Goal: Task Accomplishment & Management: Manage account settings

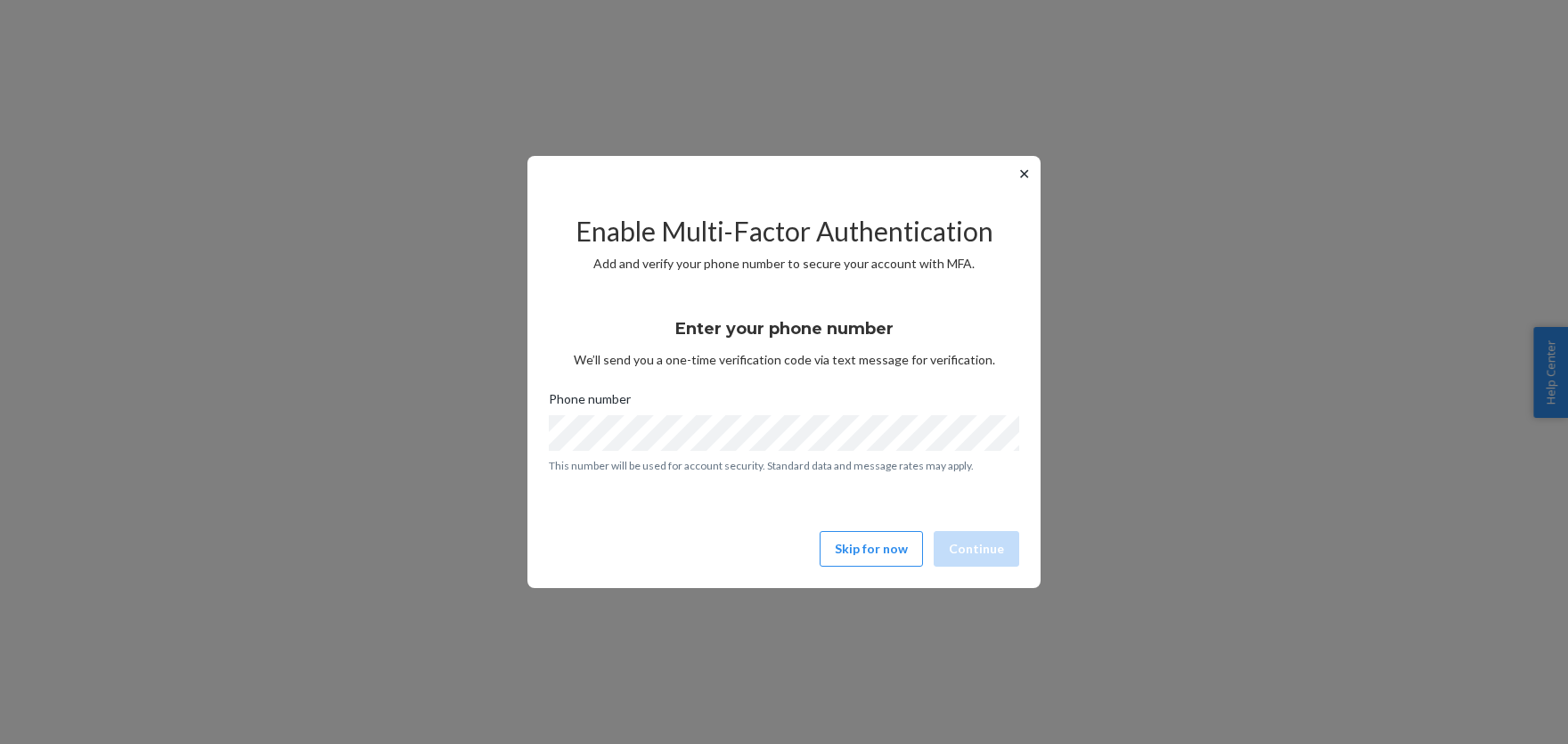
click at [855, 545] on button "Skip for now" at bounding box center [870, 549] width 103 height 35
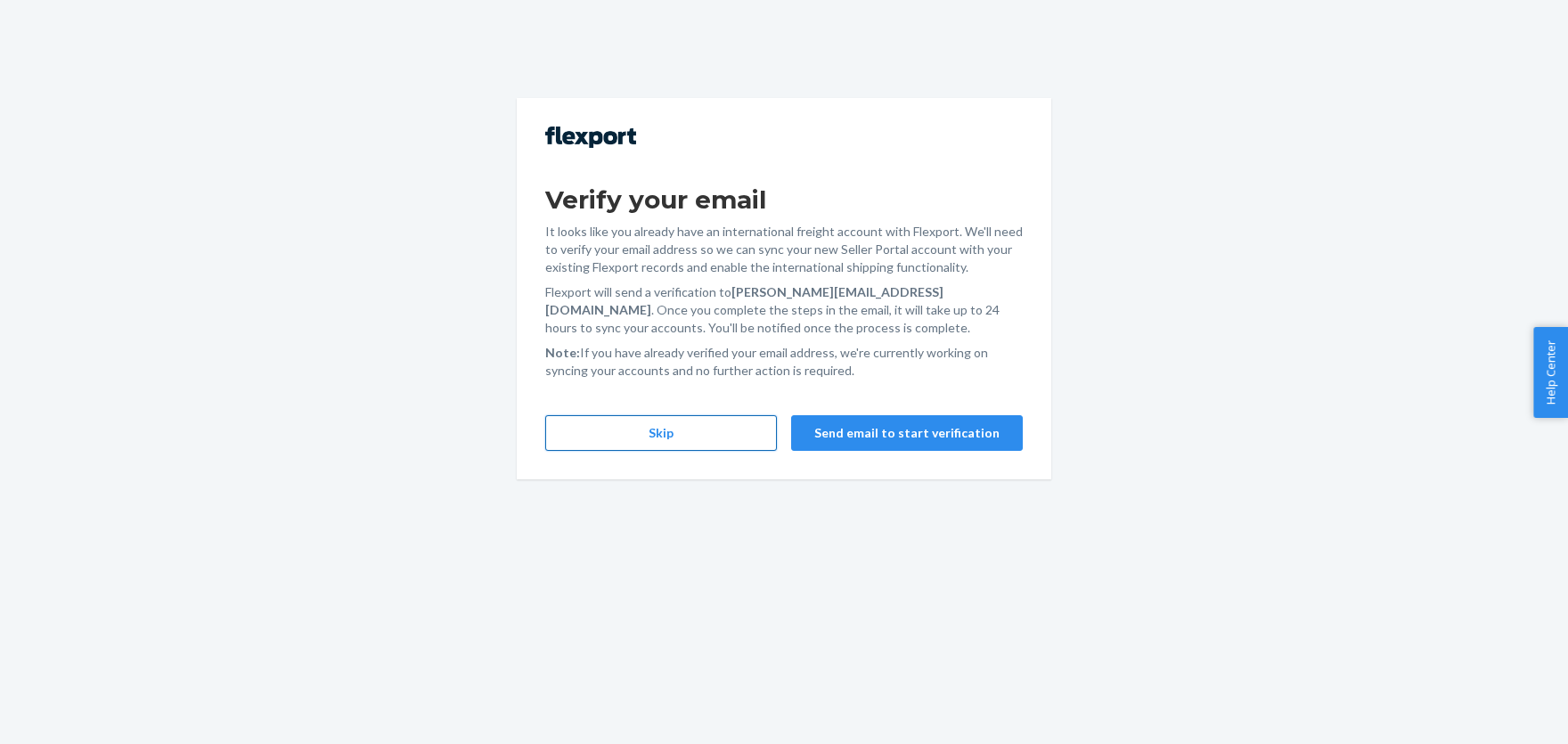
click at [687, 427] on button "Skip" at bounding box center [661, 433] width 231 height 35
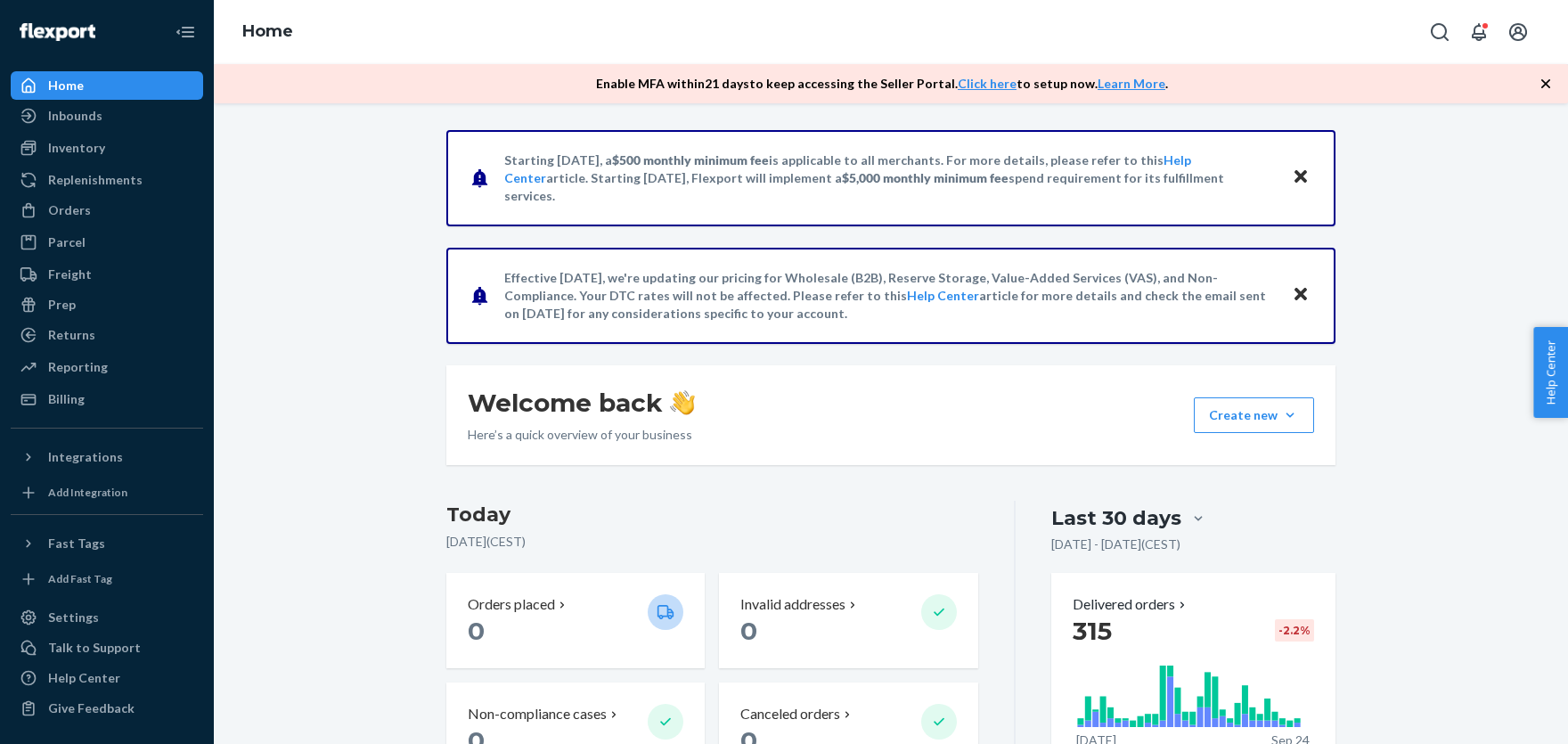
click at [113, 224] on div "Orders Ecommerce Orders Wholesale Orders" at bounding box center [107, 211] width 192 height 30
click at [112, 213] on div "Orders" at bounding box center [107, 210] width 189 height 25
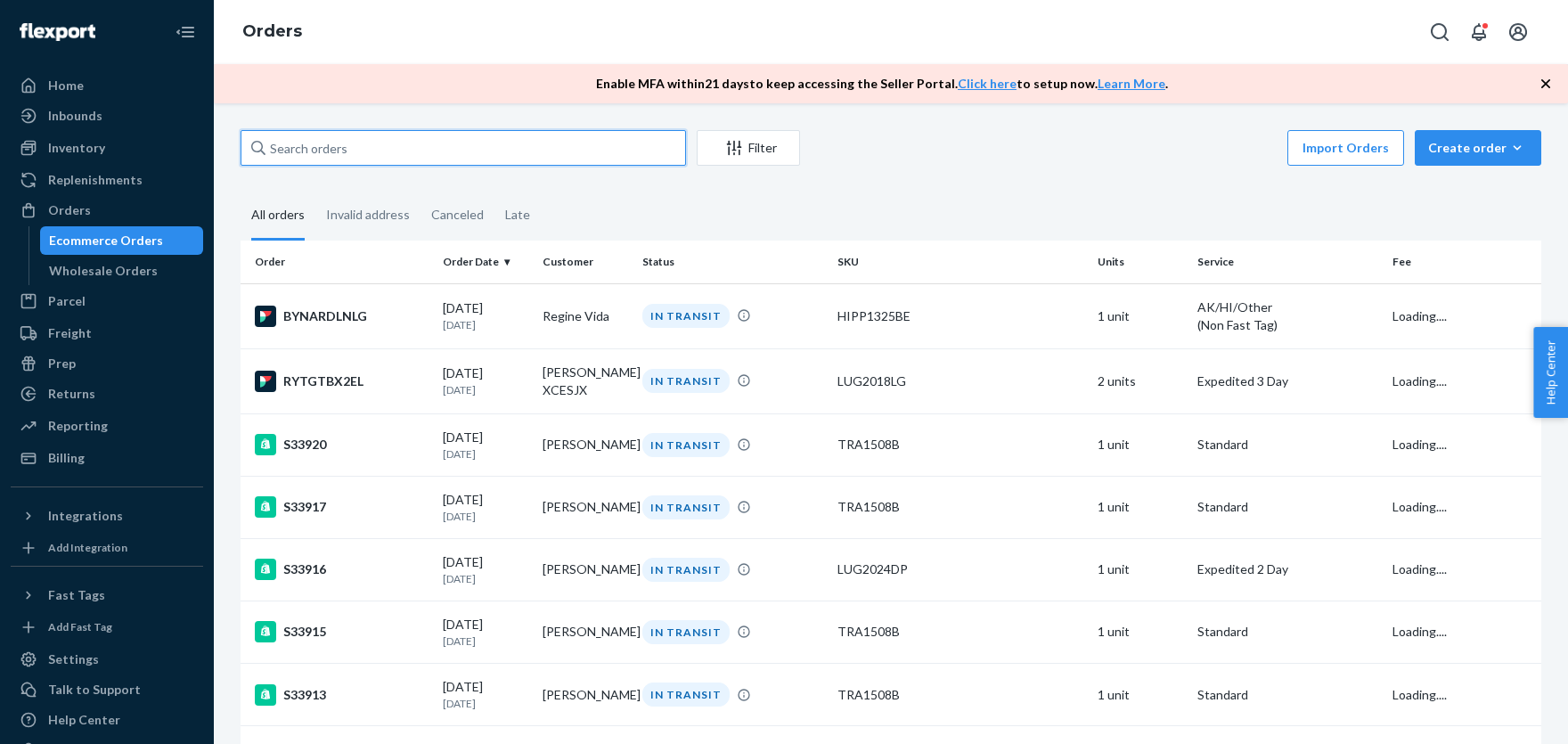
paste input "Erik Lieu"
type input "Erik Lieu"
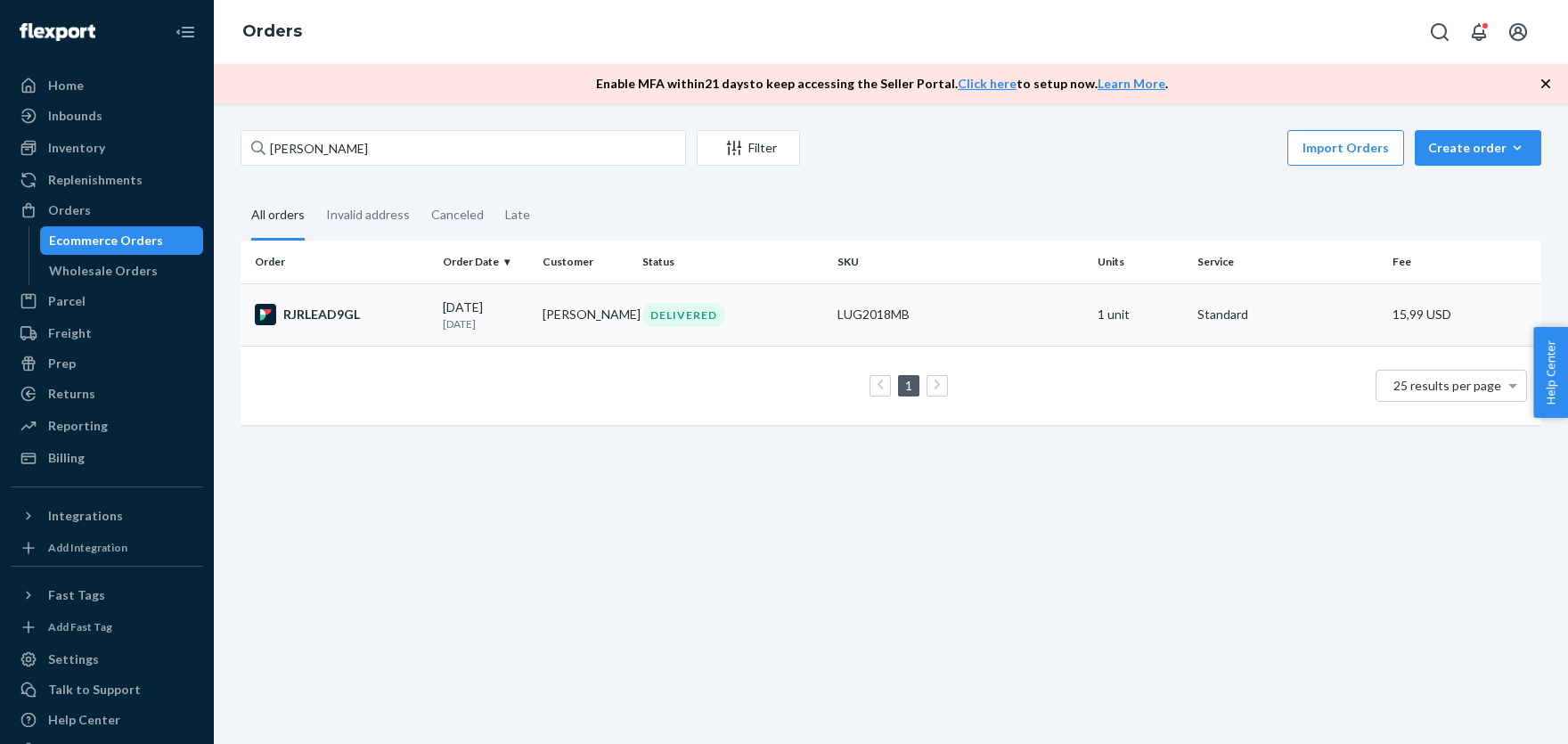
click at [891, 316] on div "LUG2018MB" at bounding box center [960, 315] width 246 height 18
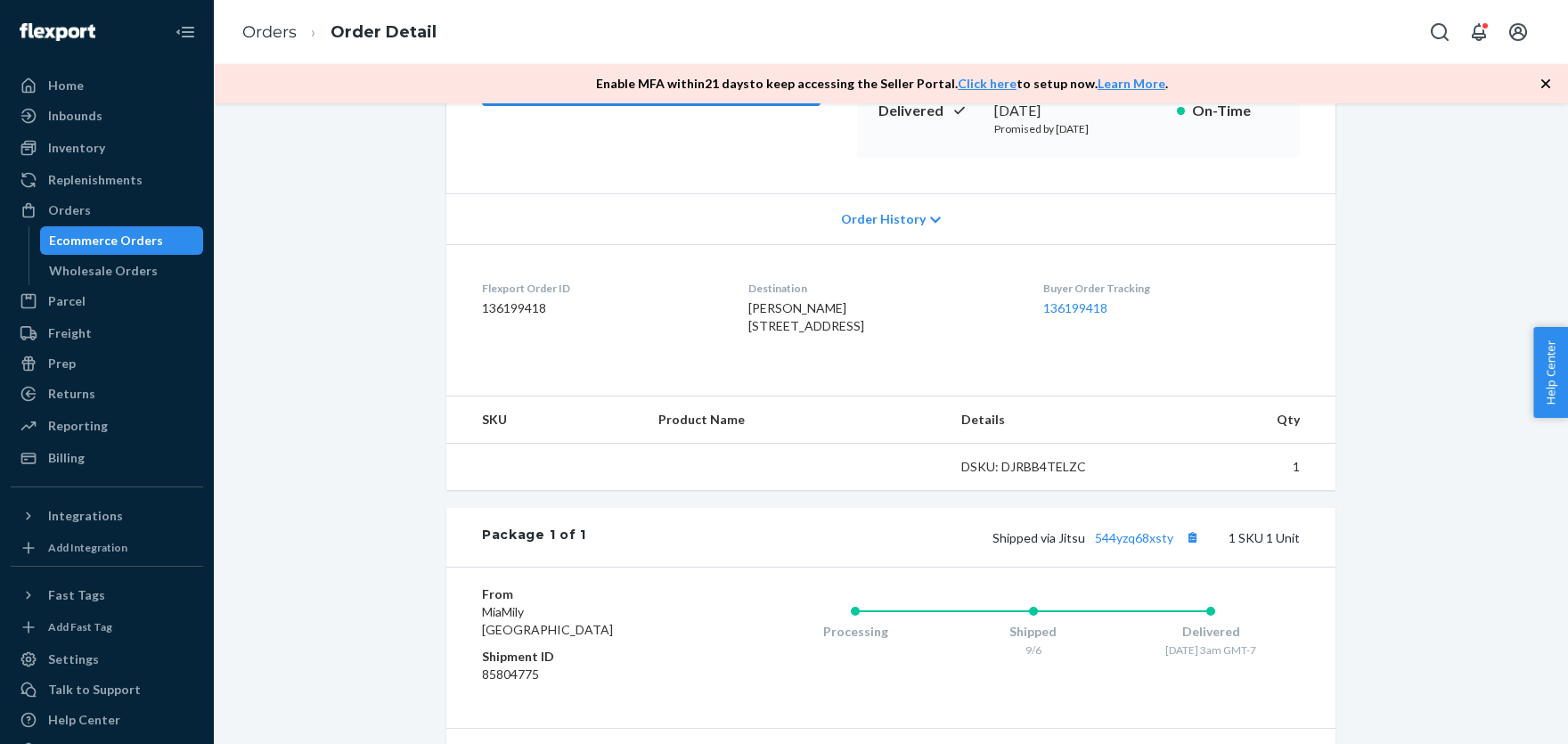
scroll to position [294, 0]
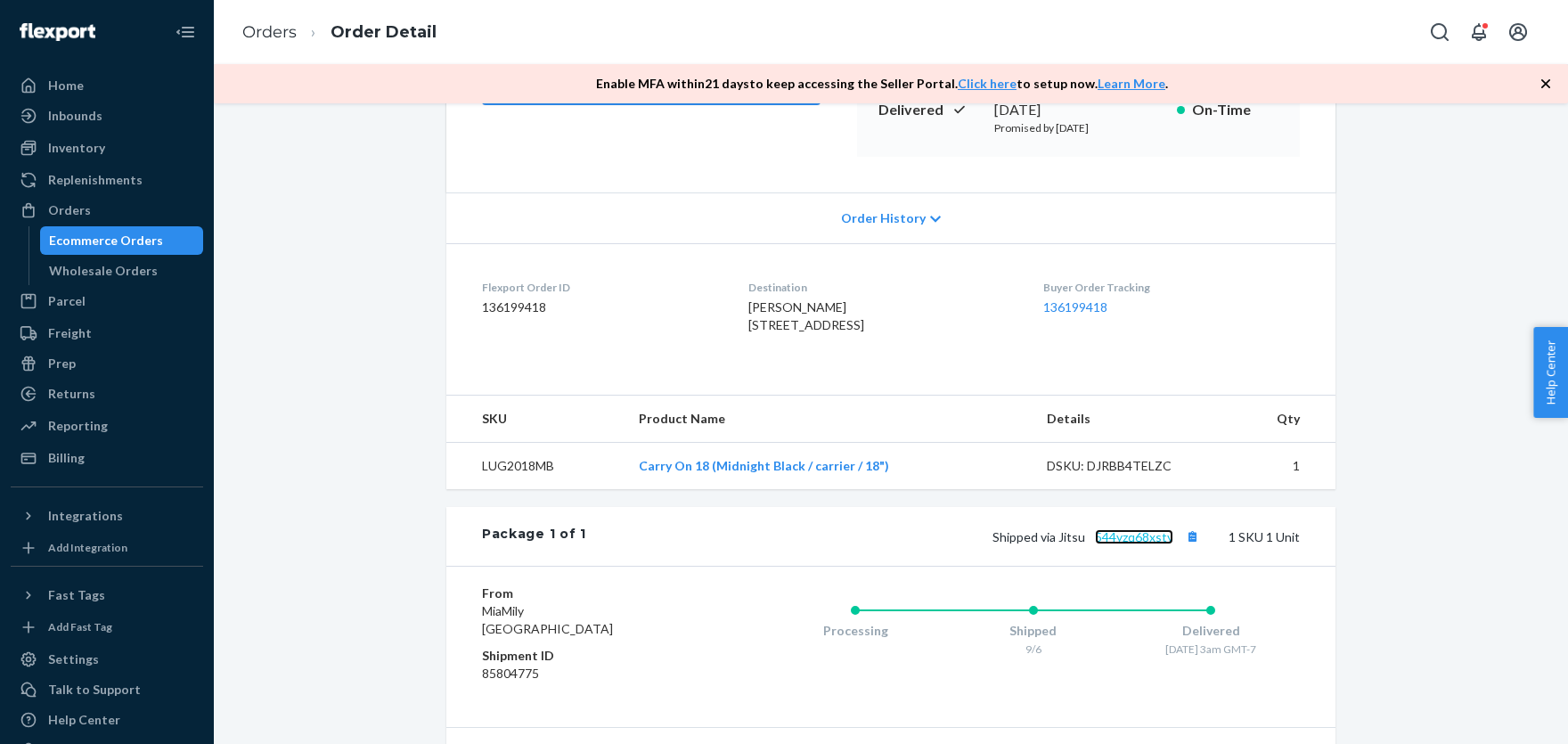
click at [1143, 545] on link "544yzq68xsty" at bounding box center [1134, 536] width 78 height 15
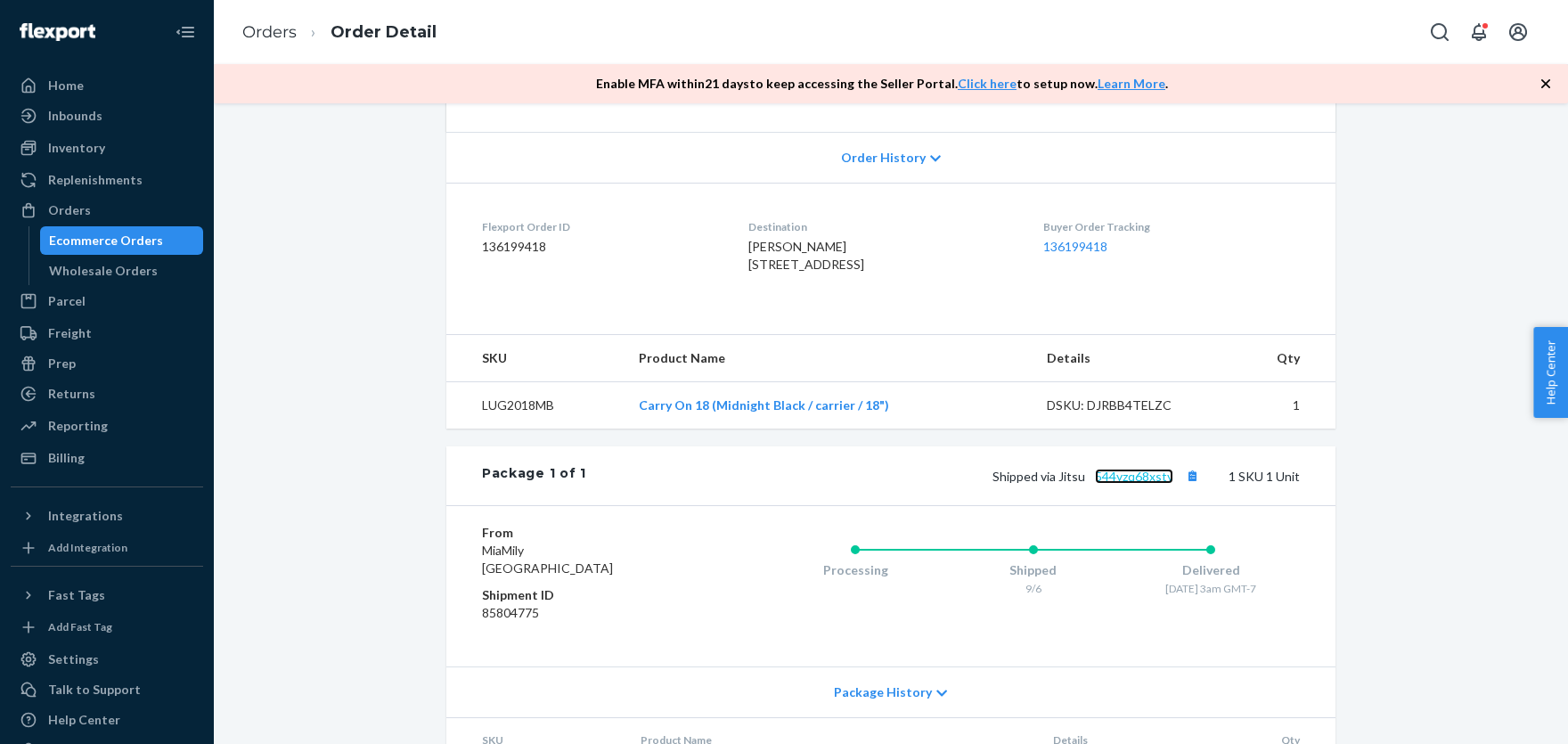
scroll to position [476, 0]
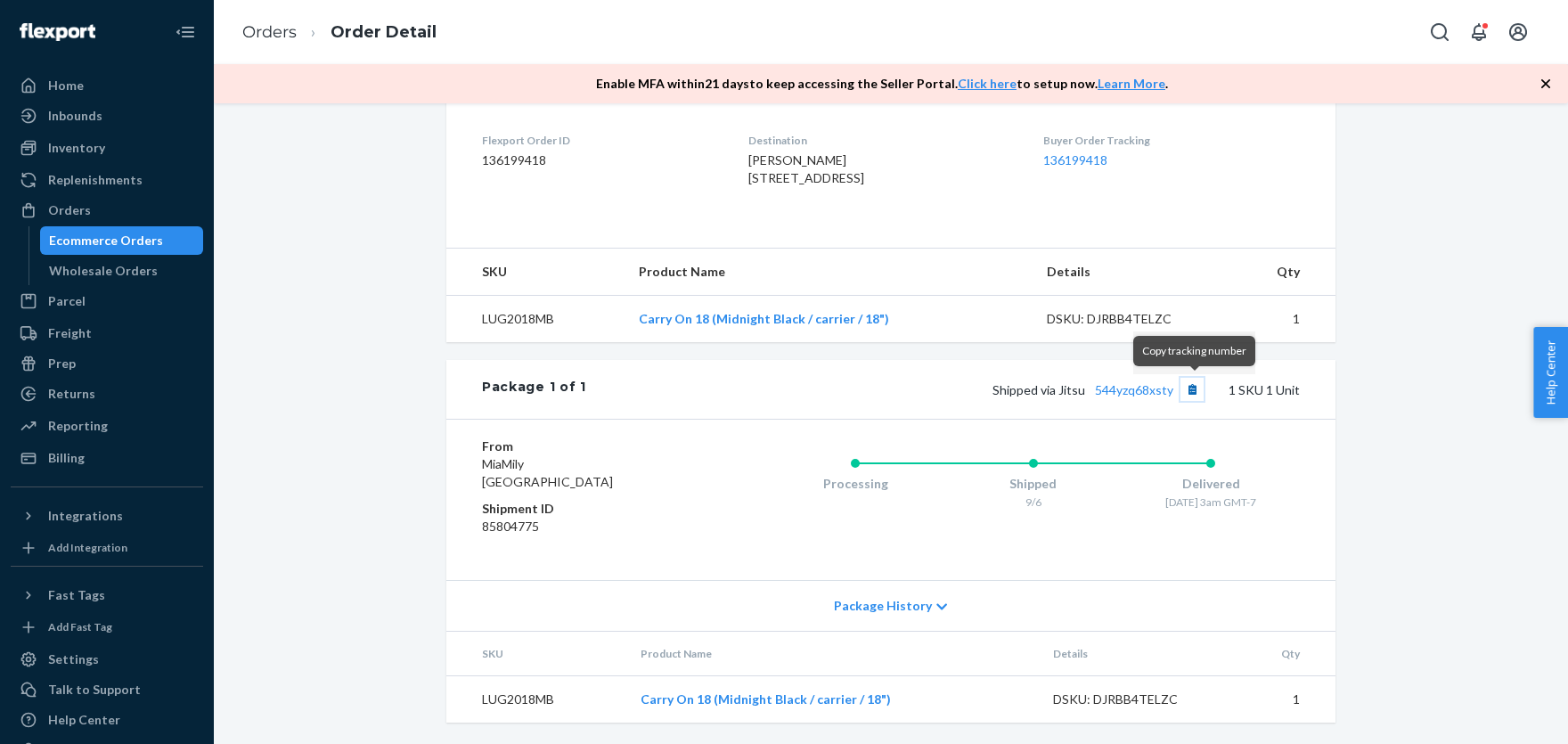
click at [1196, 387] on button "Copy tracking number" at bounding box center [1193, 389] width 24 height 24
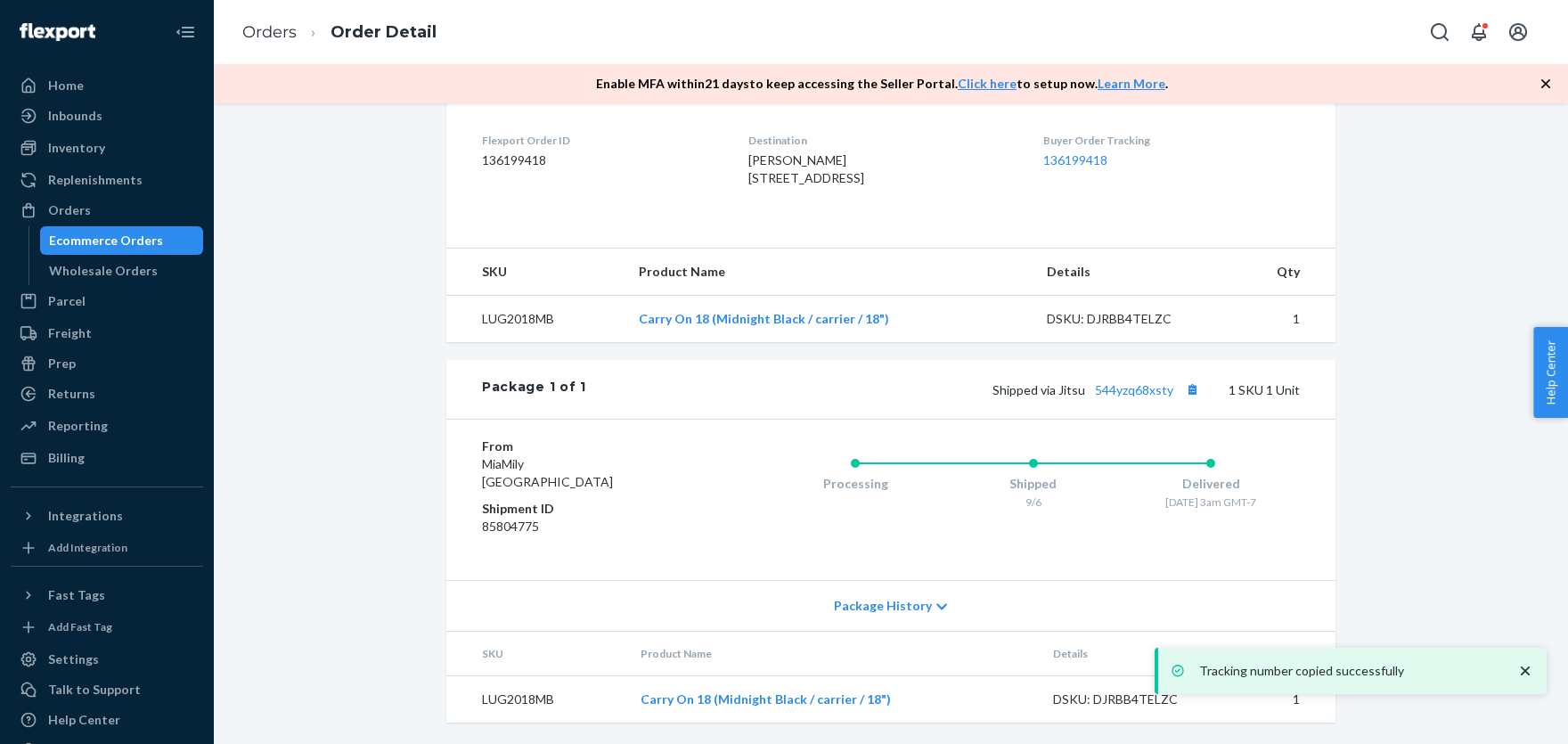
click at [1396, 510] on div "Flexport Order # RJRLEAD9GL • Standard / 15,99 USD View Details Submit Claim Cr…" at bounding box center [891, 217] width 1328 height 1055
click at [1528, 665] on icon "close toast" at bounding box center [1525, 671] width 18 height 18
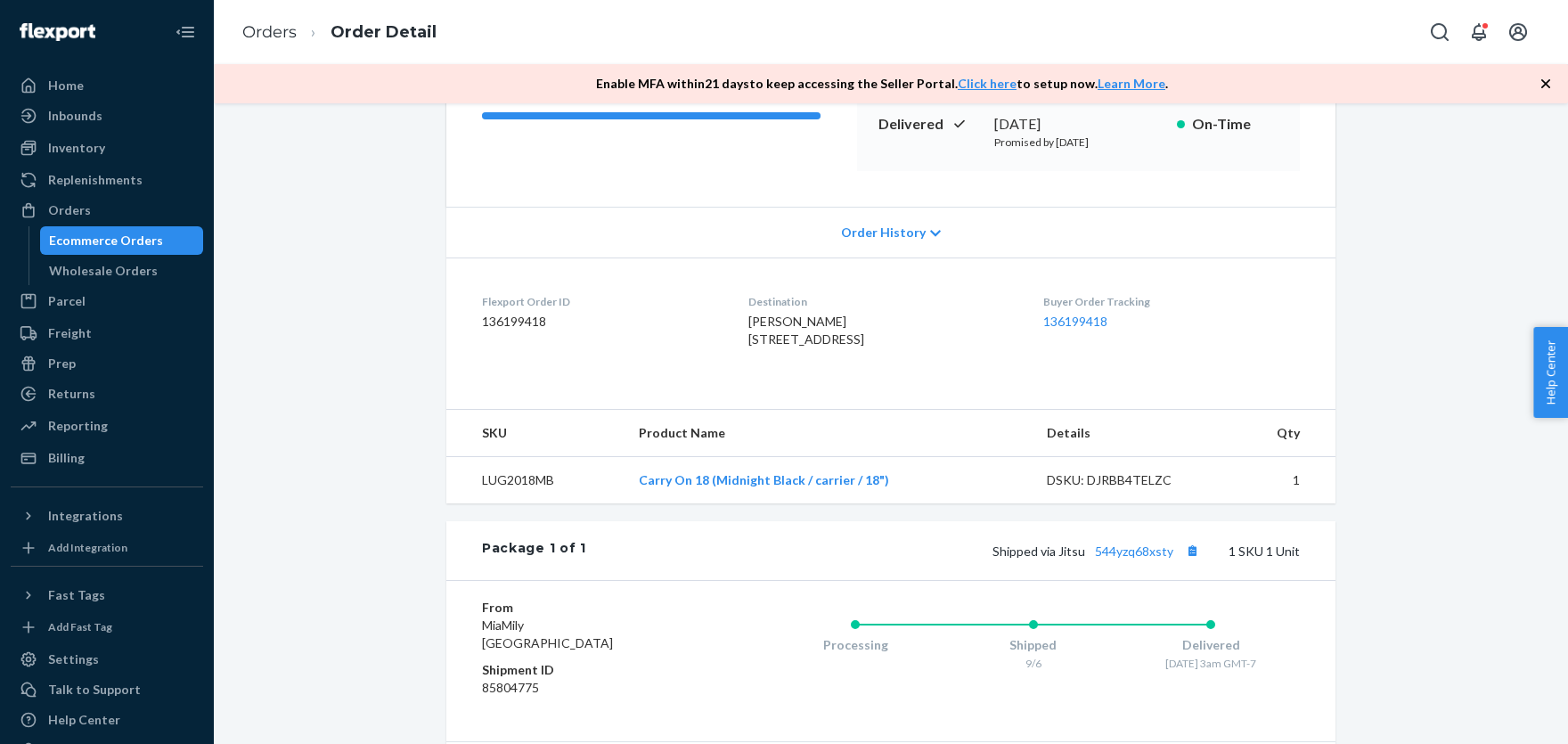
scroll to position [0, 0]
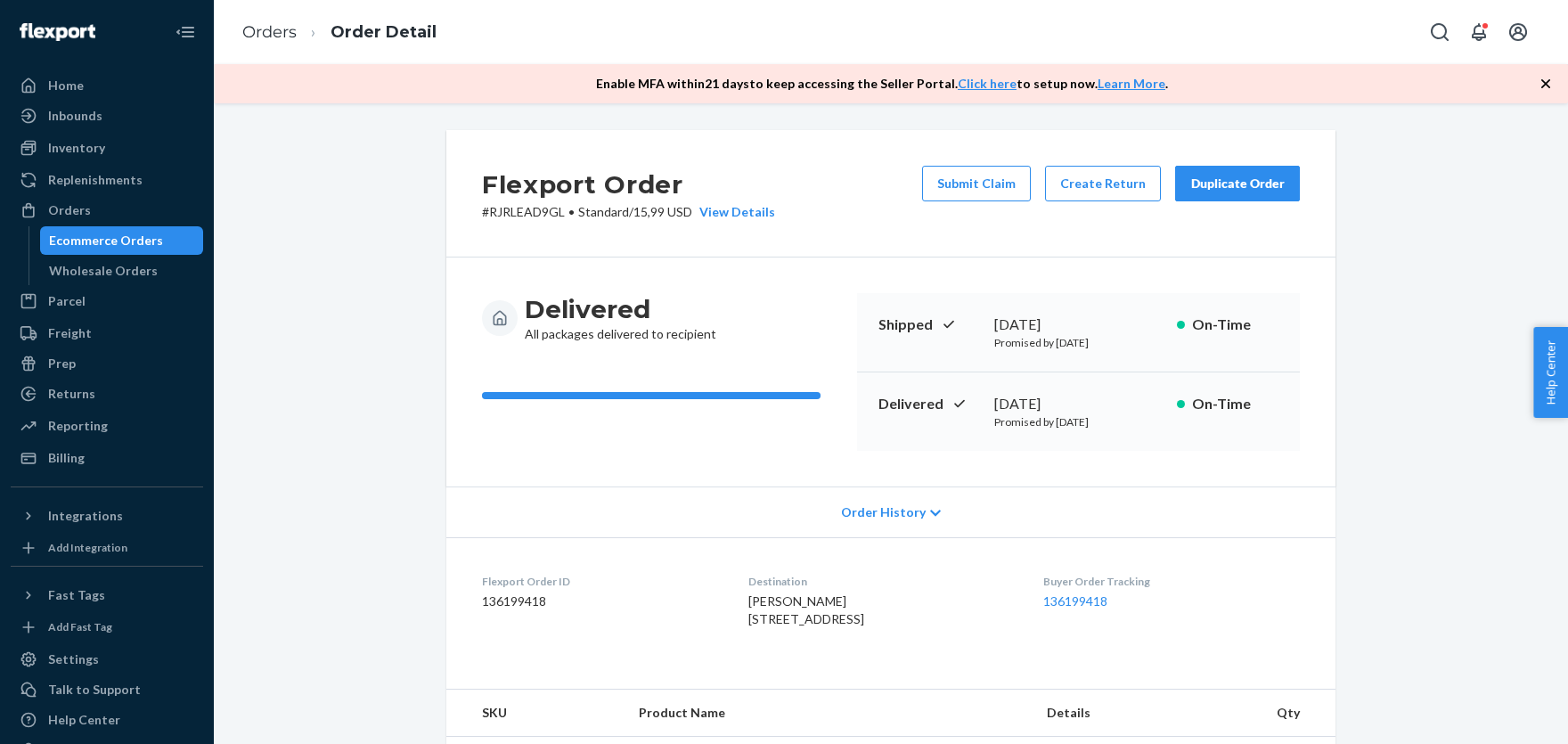
click at [1221, 181] on div "Duplicate Order" at bounding box center [1238, 183] width 94 height 18
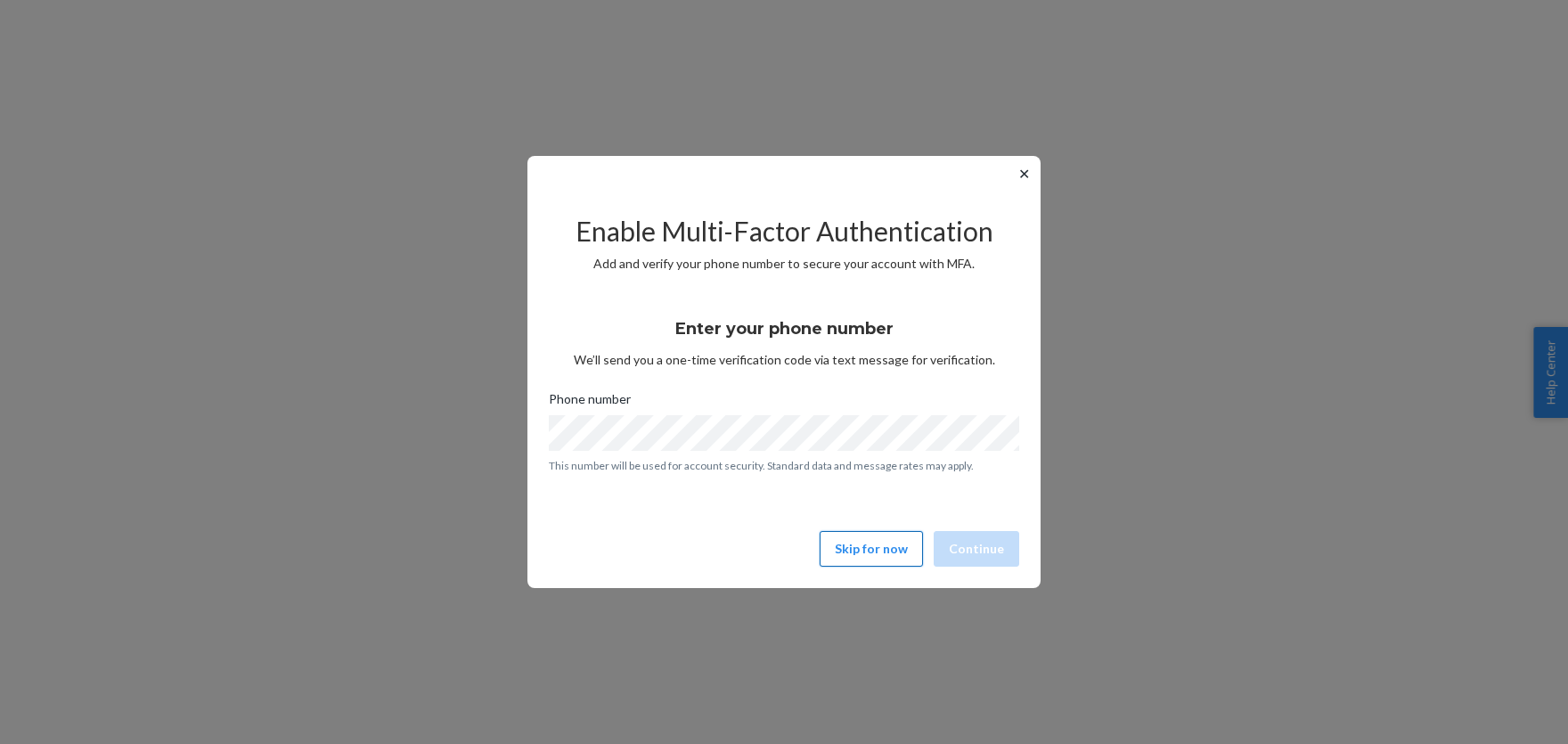
click at [863, 541] on button "Skip for now" at bounding box center [870, 549] width 103 height 35
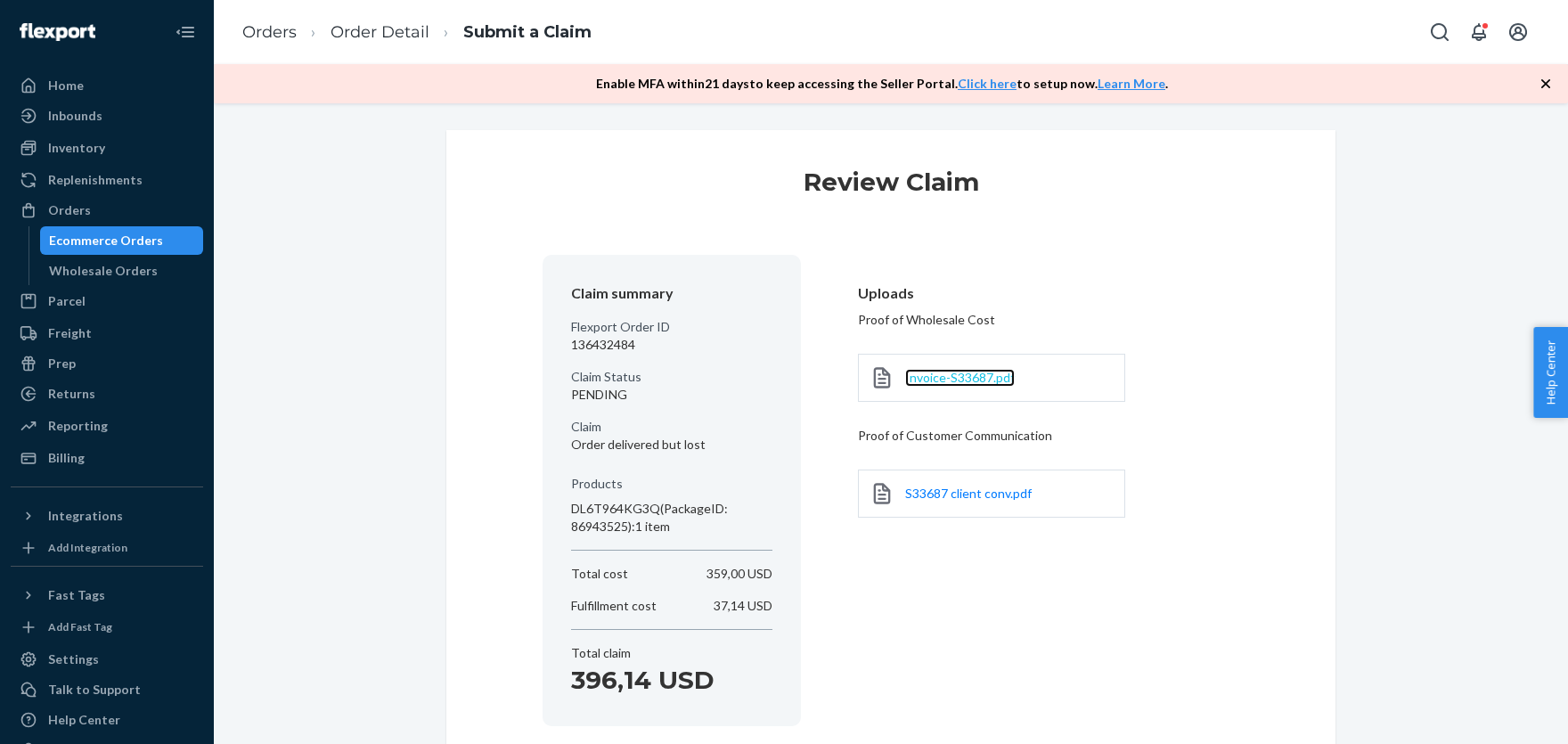
click at [956, 378] on span "Invoice-S33687.pdf" at bounding box center [960, 376] width 110 height 15
